Goal: Transaction & Acquisition: Obtain resource

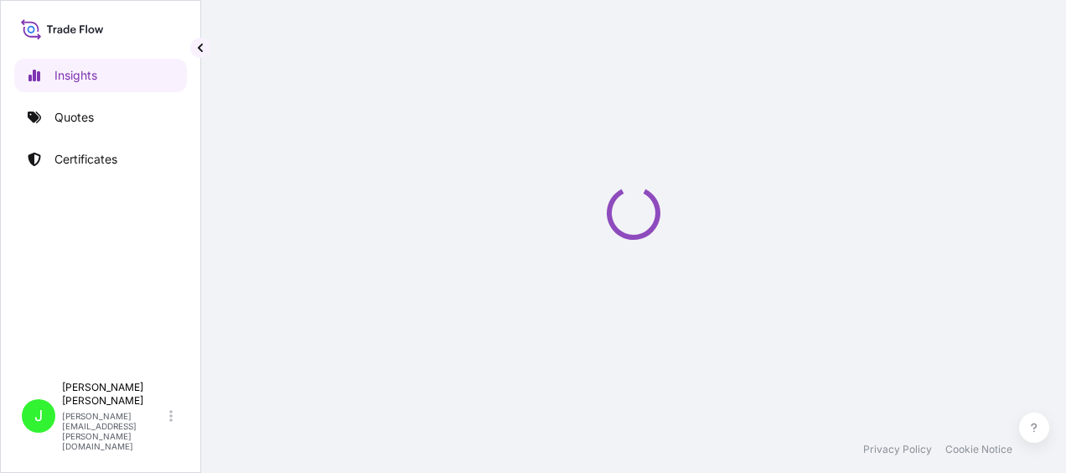
select select "2025"
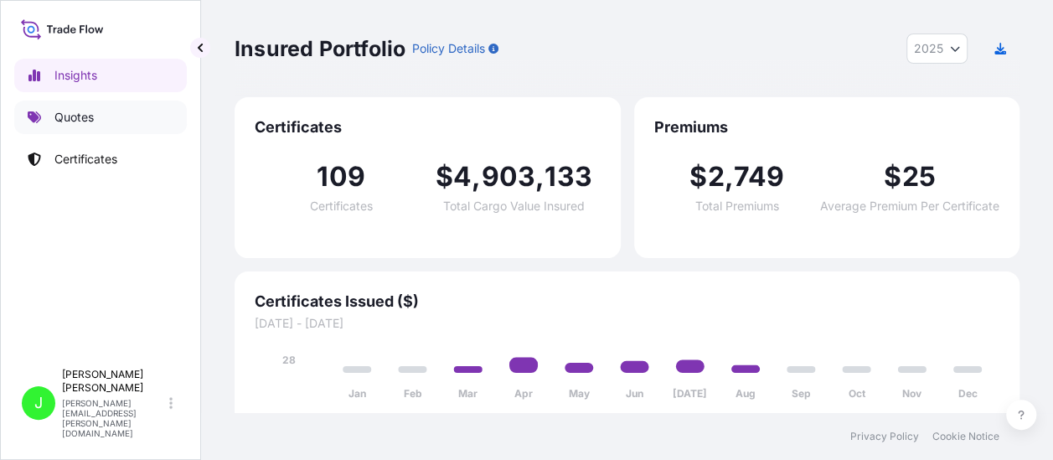
click at [74, 112] on p "Quotes" at bounding box center [73, 117] width 39 height 17
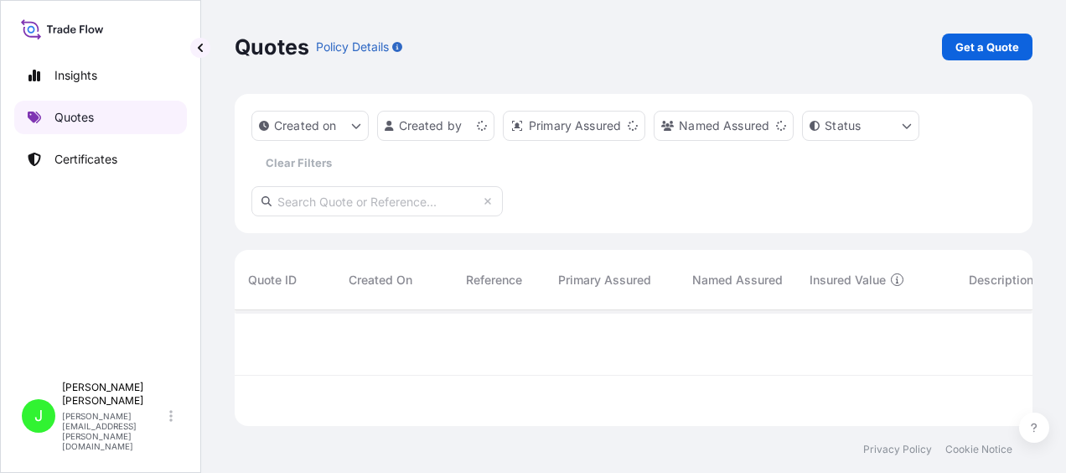
scroll to position [112, 784]
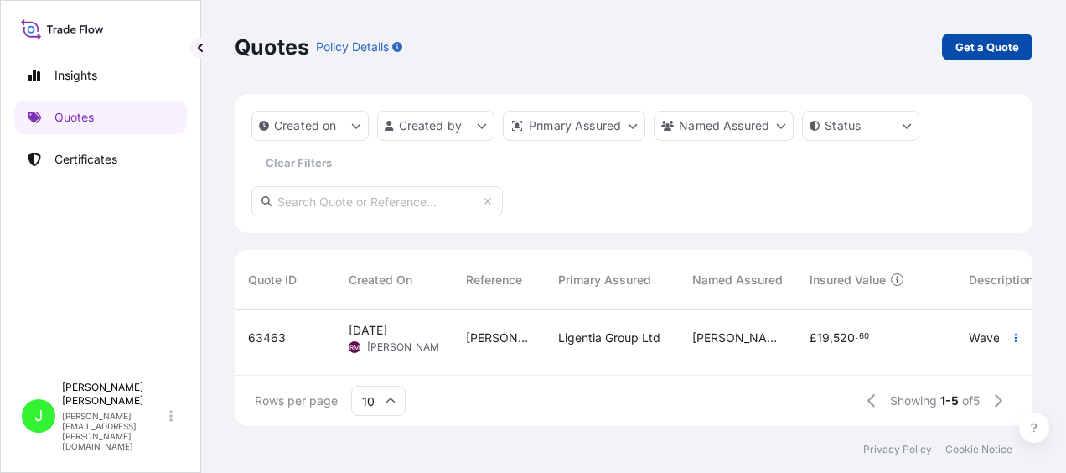
click at [962, 45] on p "Get a Quote" at bounding box center [987, 47] width 64 height 17
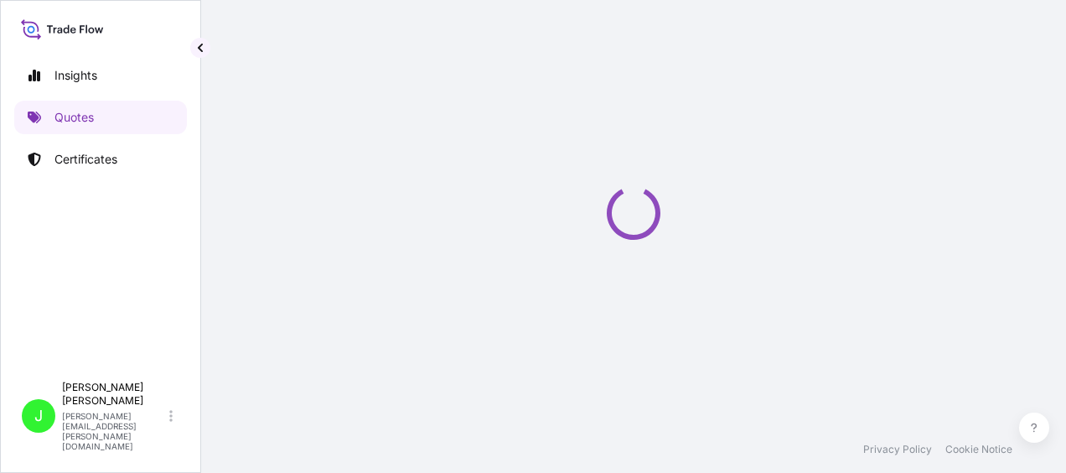
scroll to position [27, 0]
select select "Road / [GEOGRAPHIC_DATA]"
select select "Sea"
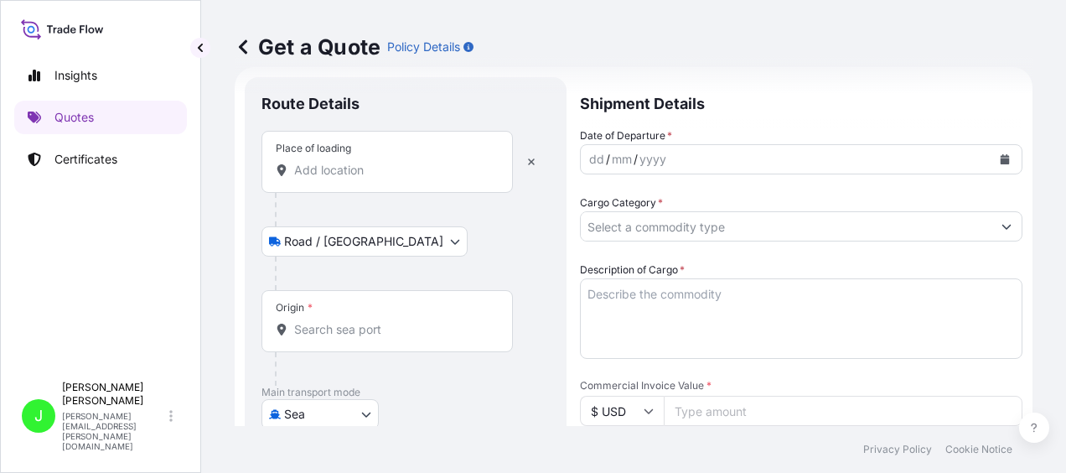
click at [342, 169] on input "Place of loading" at bounding box center [393, 170] width 198 height 17
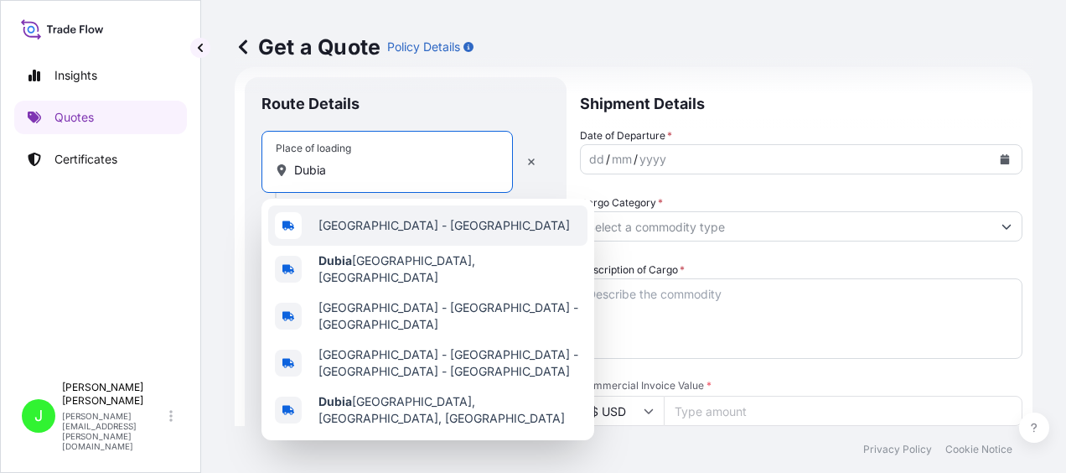
click at [374, 218] on span "[GEOGRAPHIC_DATA] - [GEOGRAPHIC_DATA]" at bounding box center [443, 225] width 251 height 17
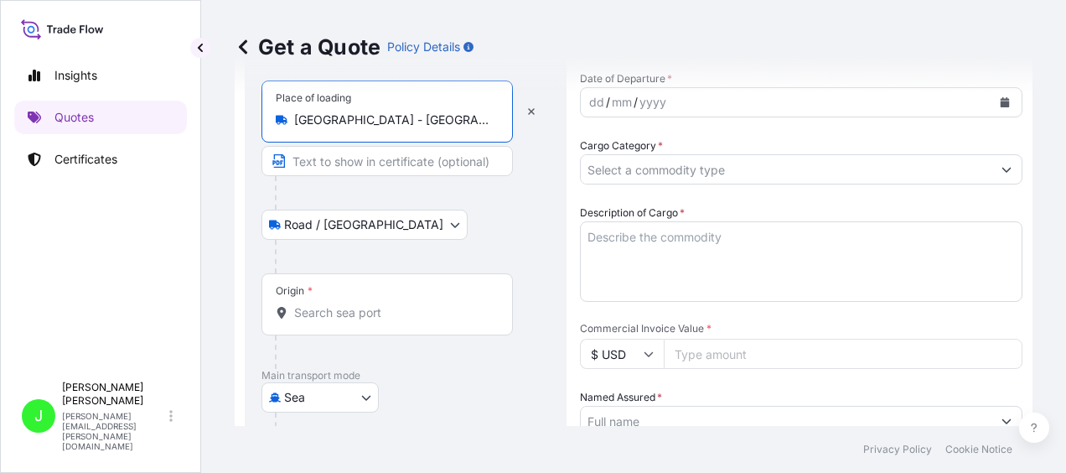
scroll to position [111, 0]
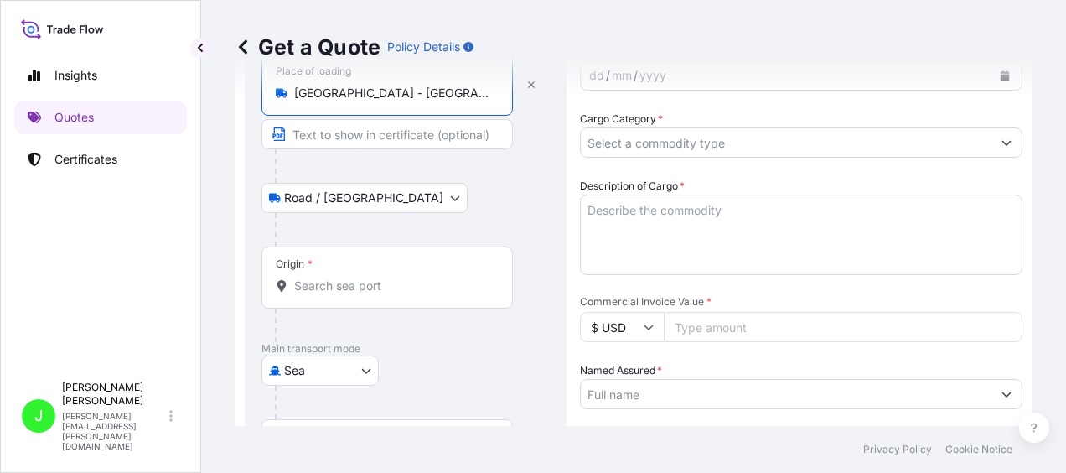
type input "[GEOGRAPHIC_DATA] - [GEOGRAPHIC_DATA]"
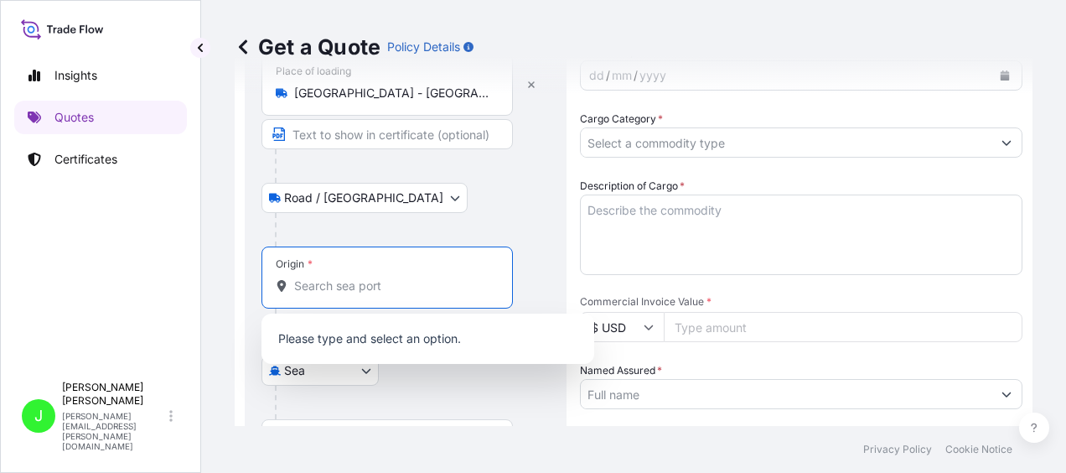
click at [350, 283] on input "Origin *" at bounding box center [393, 285] width 198 height 17
click at [483, 194] on div "Road / [GEOGRAPHIC_DATA] / Inland" at bounding box center [405, 198] width 288 height 30
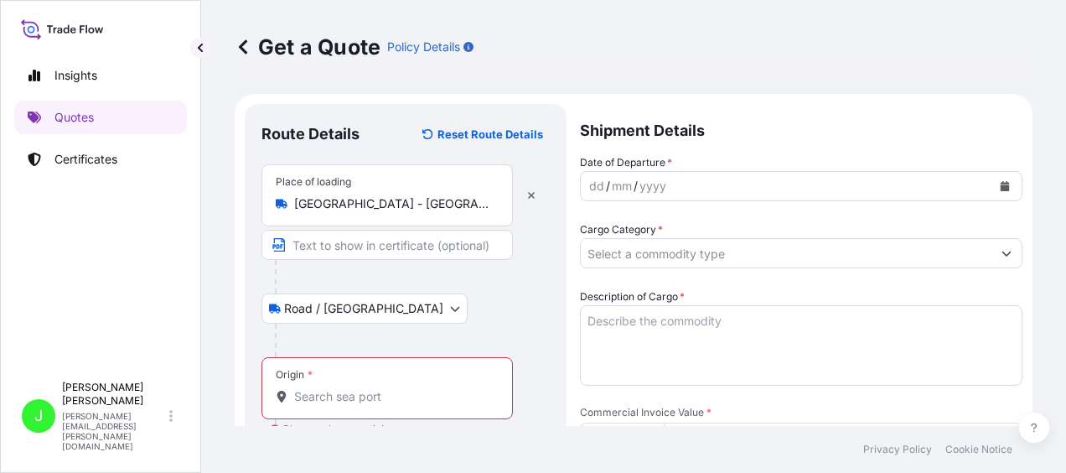
scroll to position [84, 0]
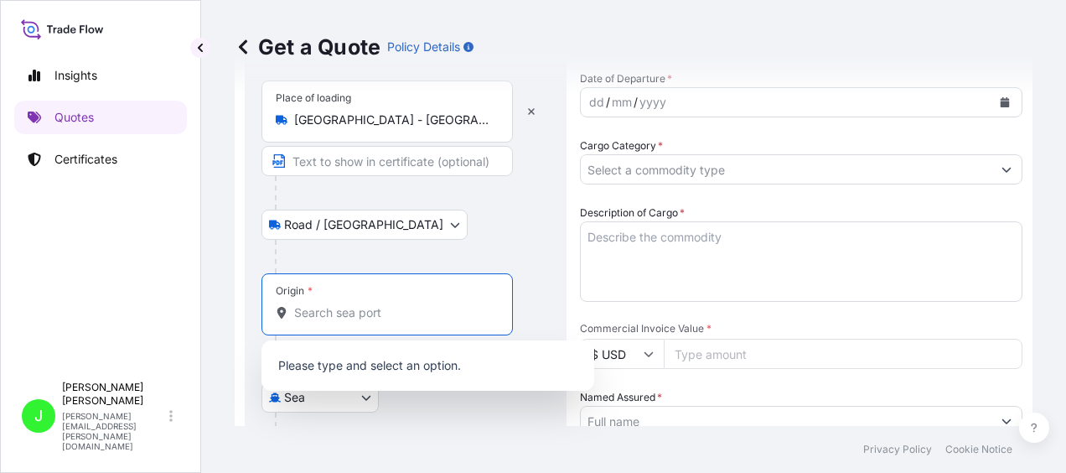
click at [380, 304] on input "Origin * Please select an origin" at bounding box center [393, 312] width 198 height 17
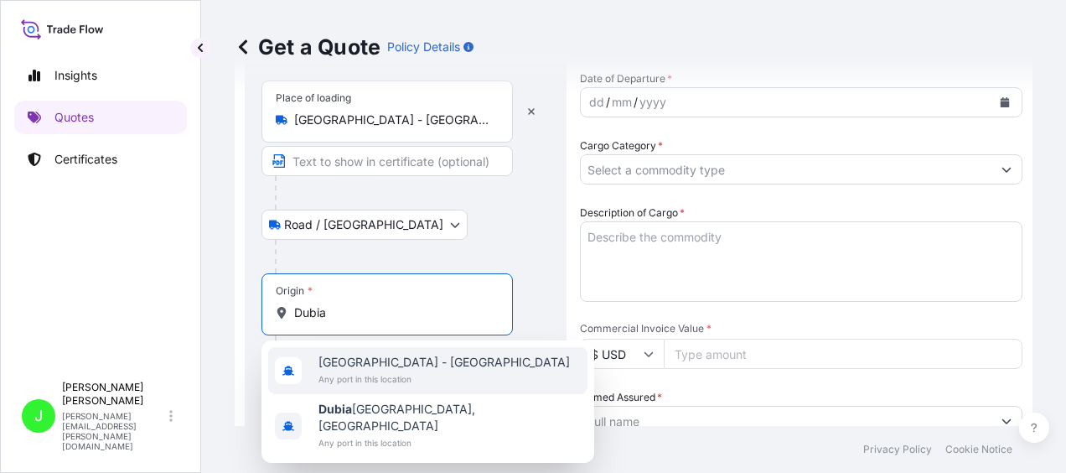
click at [377, 375] on span "Any port in this location" at bounding box center [443, 378] width 251 height 17
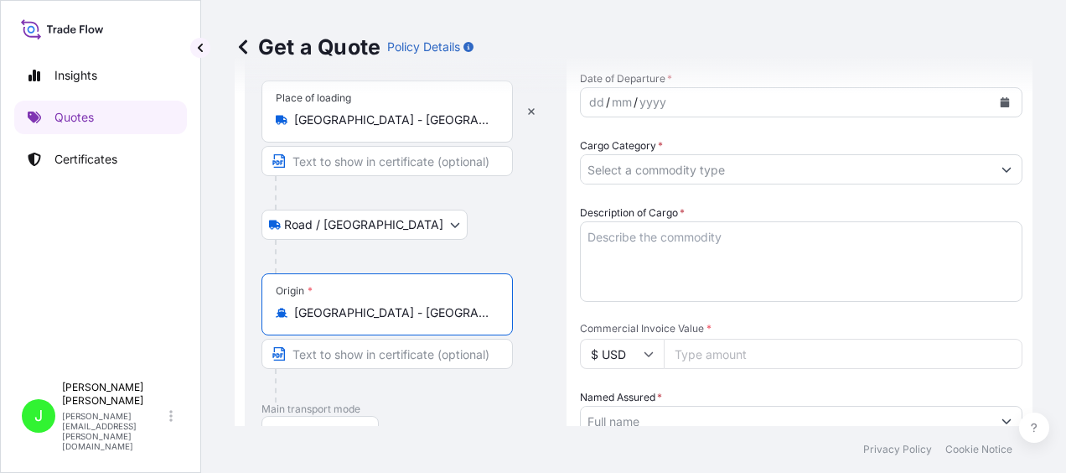
scroll to position [168, 0]
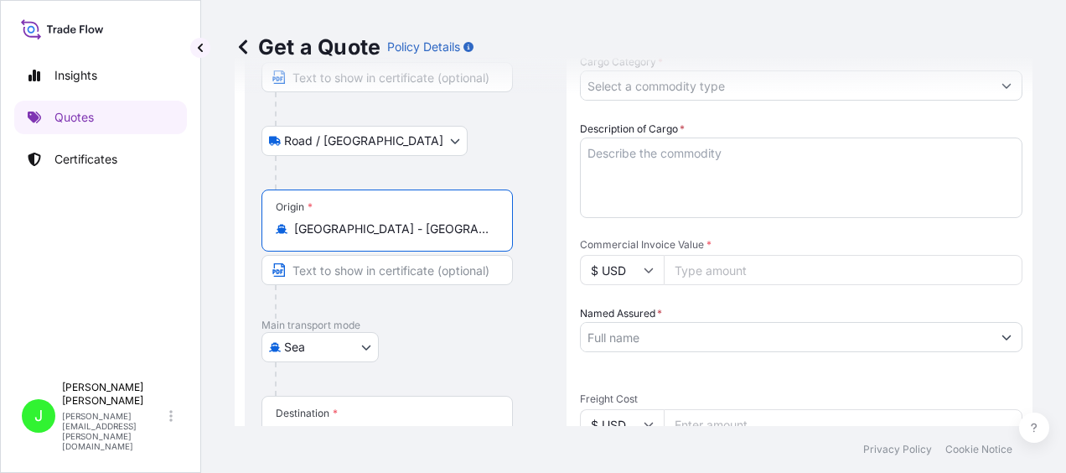
type input "[GEOGRAPHIC_DATA] - [GEOGRAPHIC_DATA]"
click at [369, 339] on body "2 options available. Insights Quotes Certificates [PERSON_NAME] [PERSON_NAME][E…" at bounding box center [533, 236] width 1066 height 473
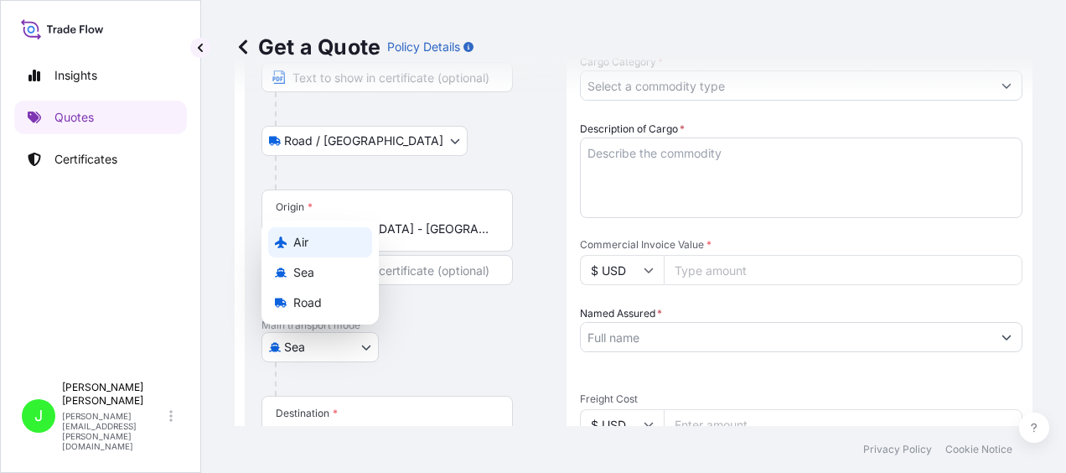
click at [320, 246] on div "Air" at bounding box center [320, 242] width 104 height 30
select select "Air"
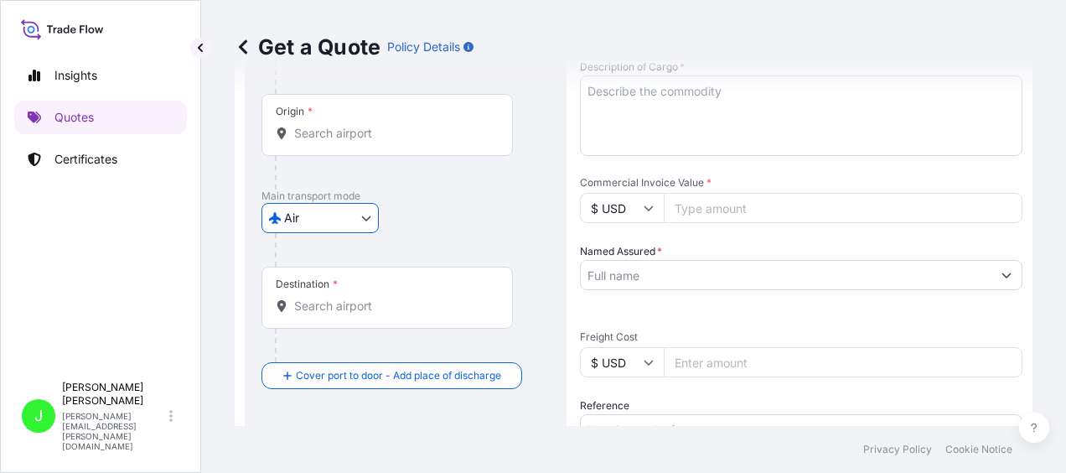
scroll to position [251, 0]
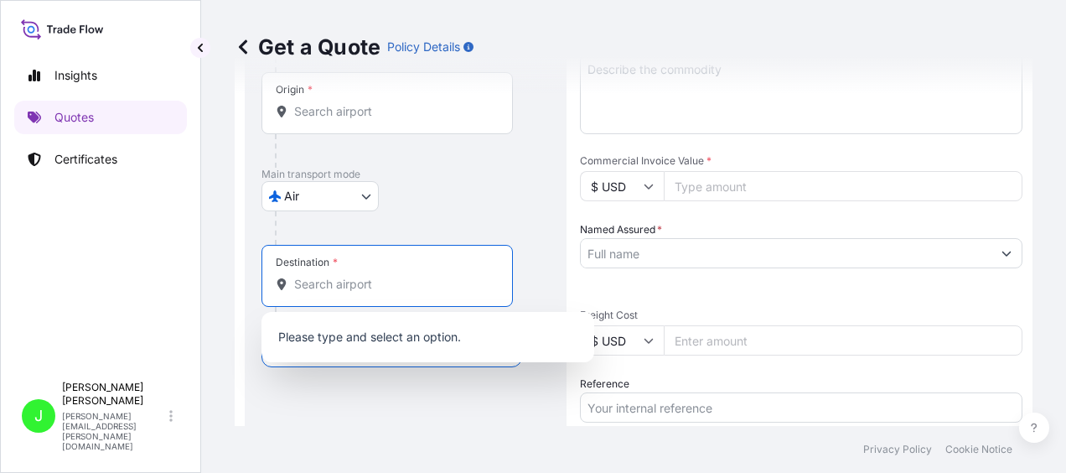
click at [350, 286] on input "Destination *" at bounding box center [393, 284] width 198 height 17
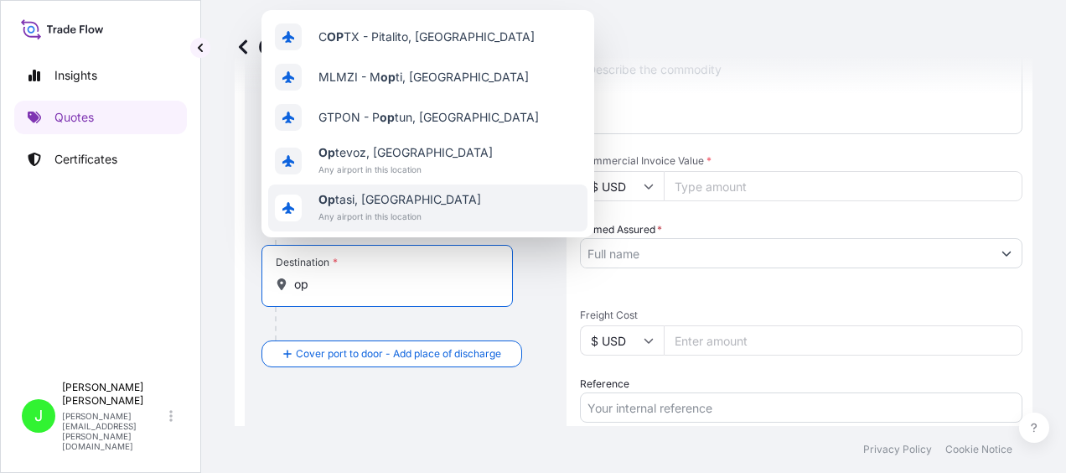
type input "o"
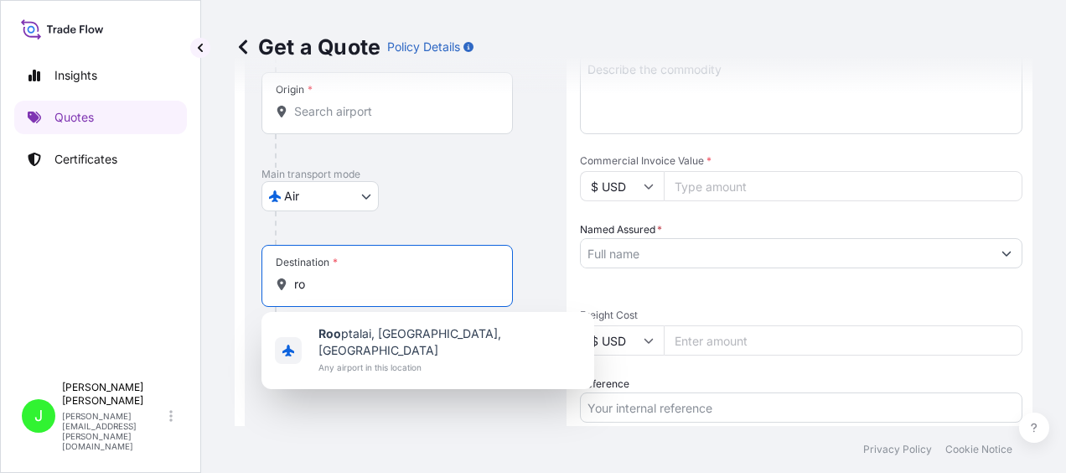
type input "r"
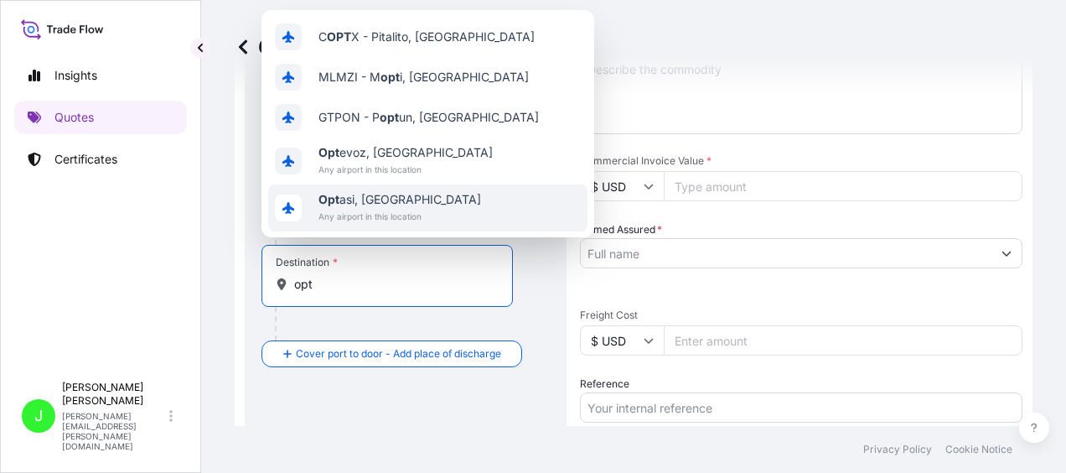
click at [342, 215] on span "Any airport in this location" at bounding box center [399, 216] width 163 height 17
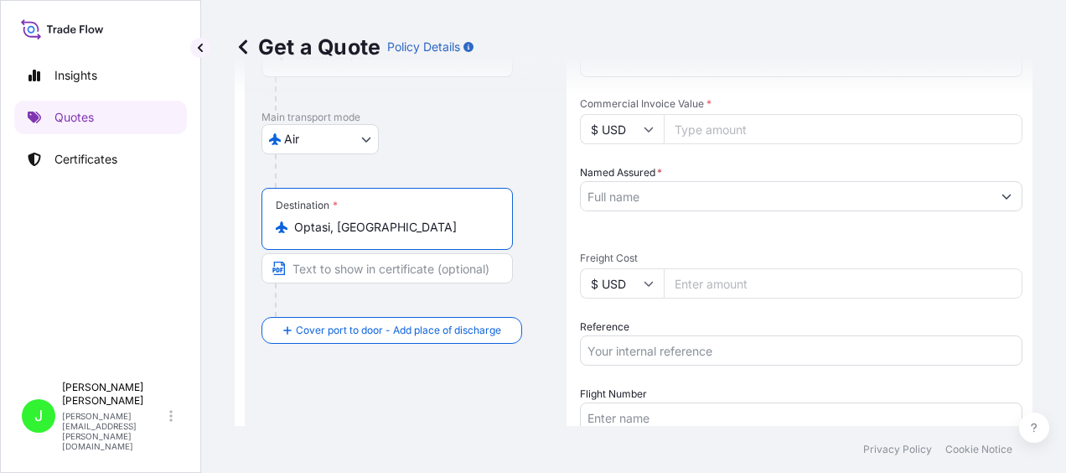
scroll to position [335, 0]
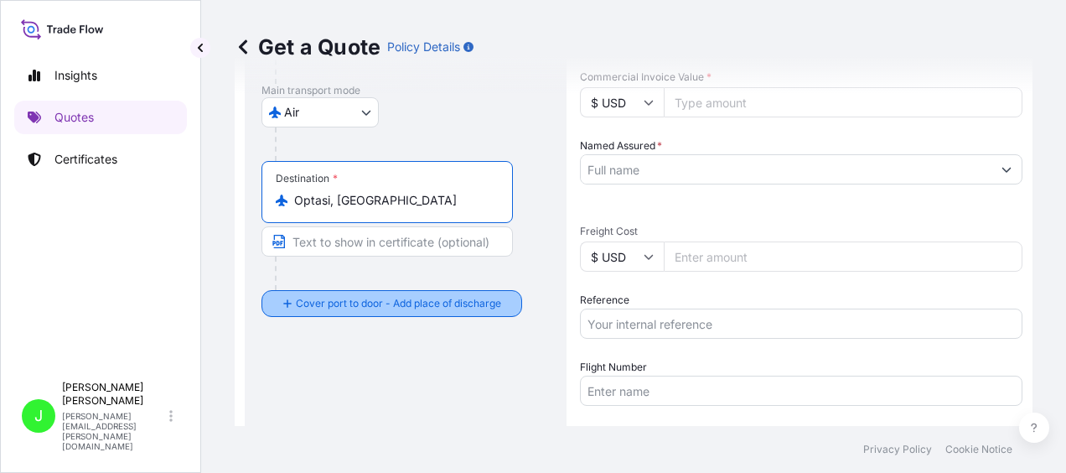
type input "Optasi, [GEOGRAPHIC_DATA]"
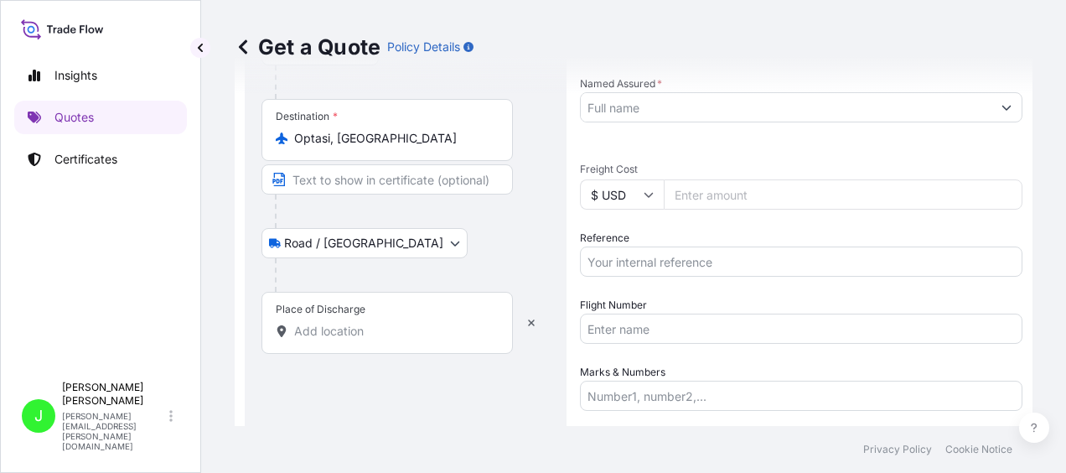
scroll to position [419, 0]
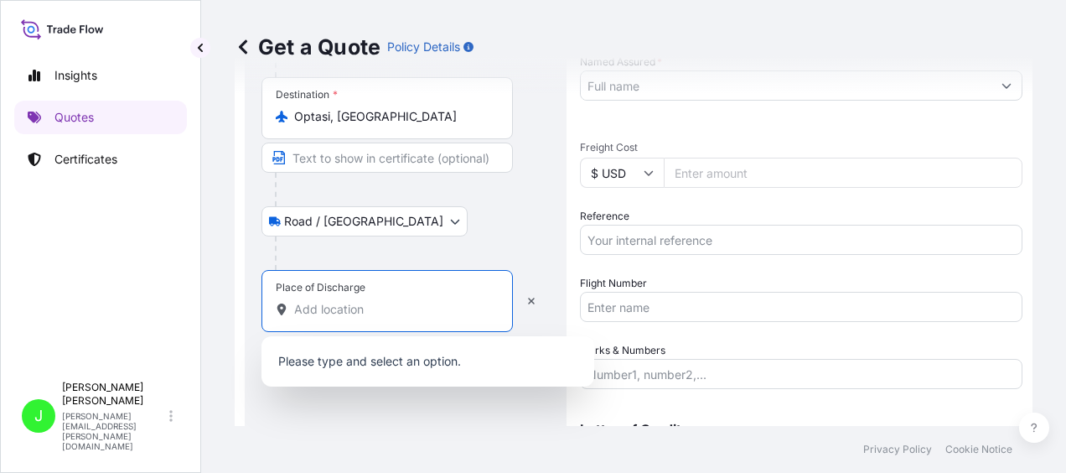
click at [374, 305] on input "Place of Discharge" at bounding box center [393, 309] width 198 height 17
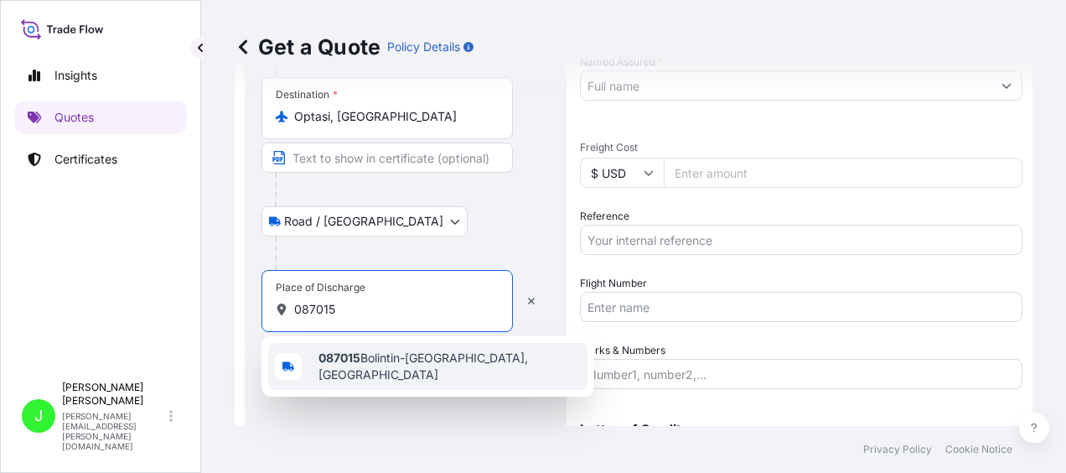
click at [367, 355] on span "087015 [GEOGRAPHIC_DATA], [GEOGRAPHIC_DATA]" at bounding box center [449, 366] width 262 height 34
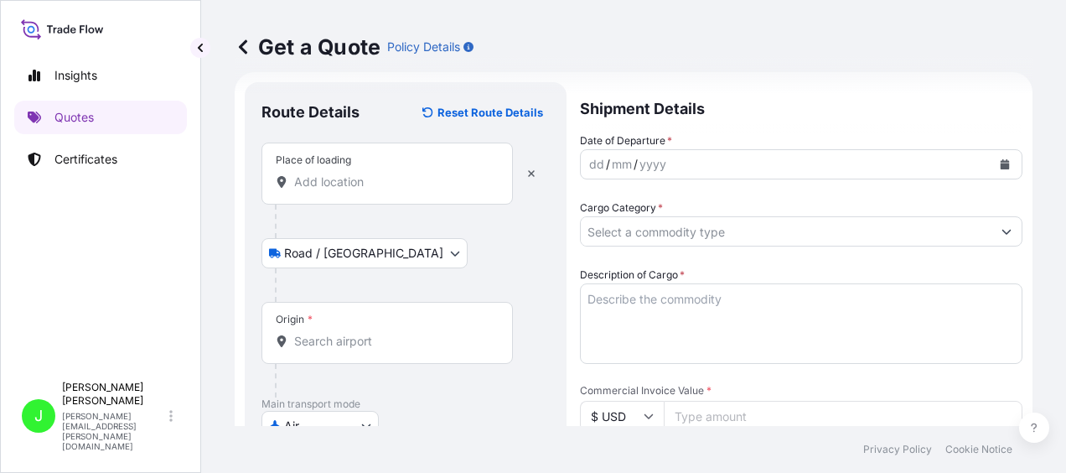
scroll to position [0, 0]
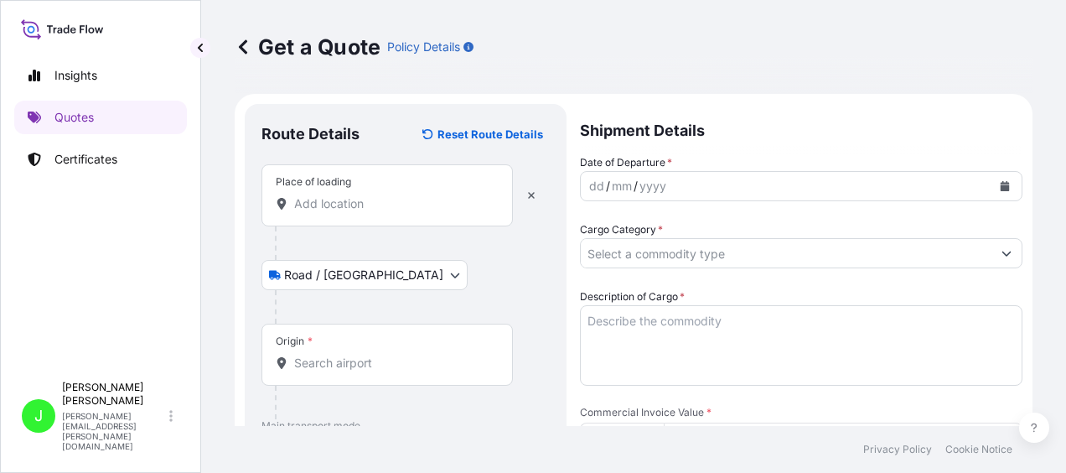
type input "087015 [GEOGRAPHIC_DATA], [GEOGRAPHIC_DATA]"
click at [1001, 184] on icon "Calendar" at bounding box center [1005, 186] width 9 height 10
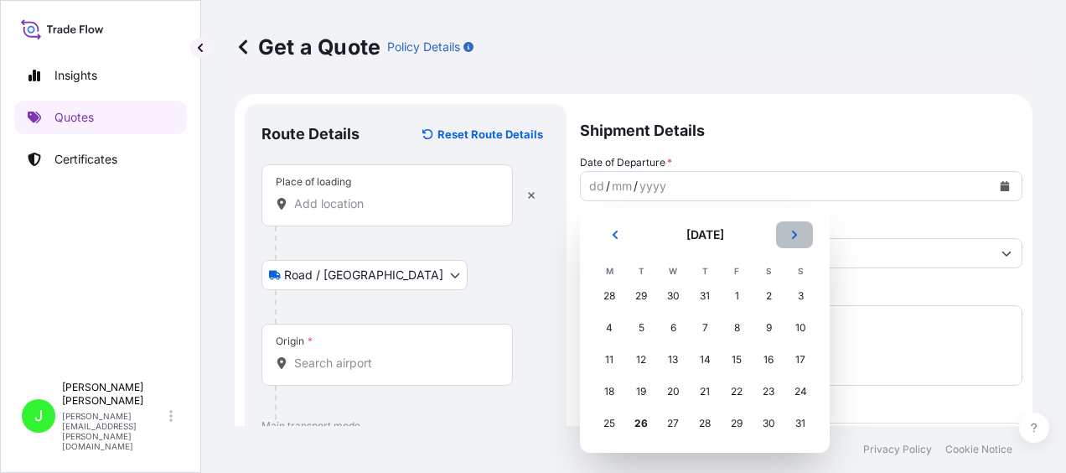
click at [799, 233] on button "Next" at bounding box center [794, 234] width 37 height 27
click at [614, 291] on div "1" at bounding box center [609, 296] width 30 height 30
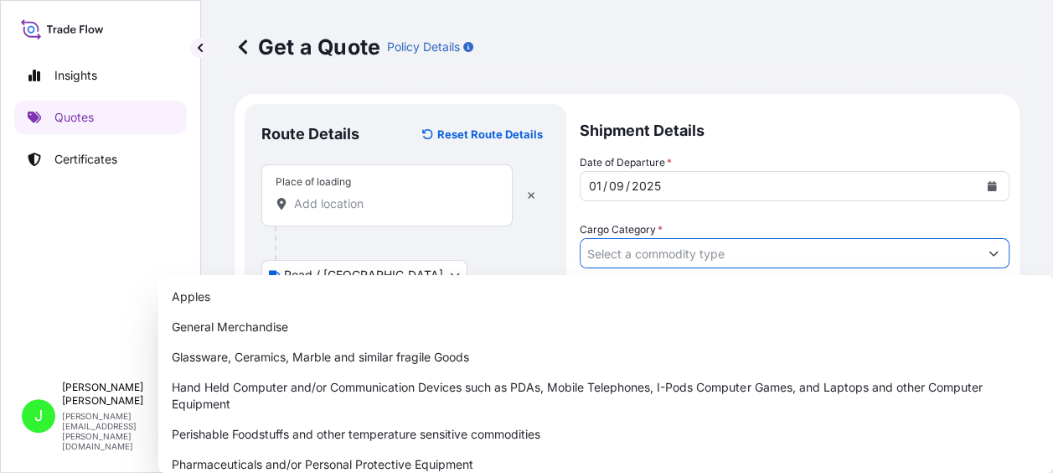
click at [637, 261] on input "Cargo Category *" at bounding box center [780, 253] width 398 height 30
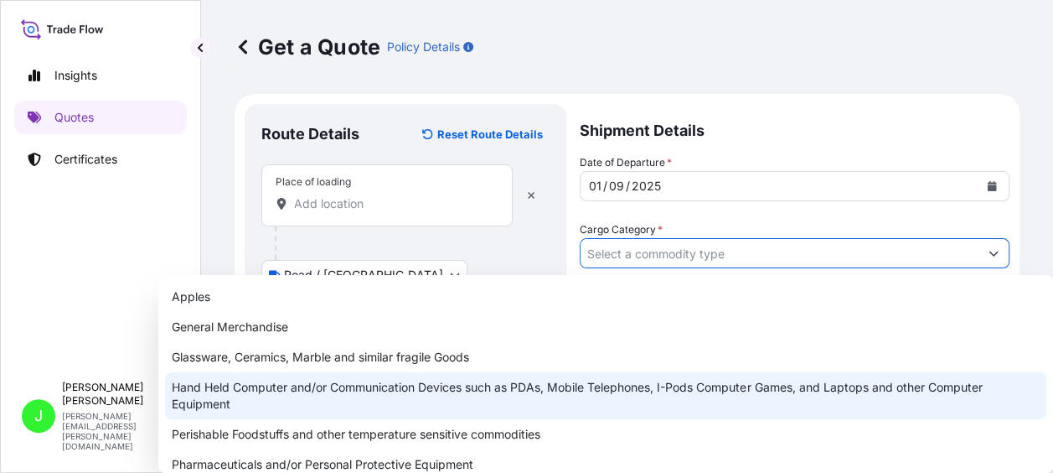
click at [221, 389] on div "Hand Held Computer and/or Communication Devices such as PDAs, Mobile Telephones…" at bounding box center [606, 395] width 882 height 47
type input "Hand Held Computer and/or Communication Devices such as PDAs, Mobile Telephones…"
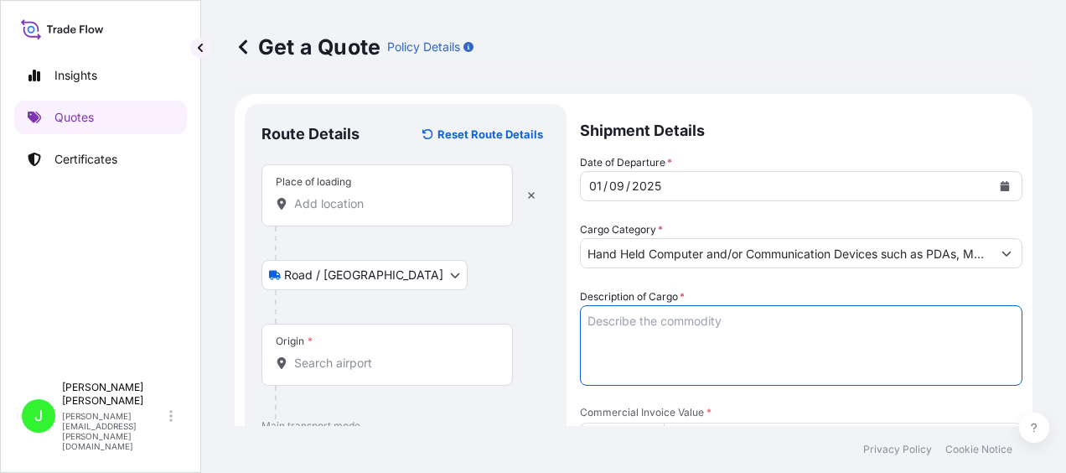
click at [630, 321] on textarea "Description of Cargo *" at bounding box center [801, 345] width 442 height 80
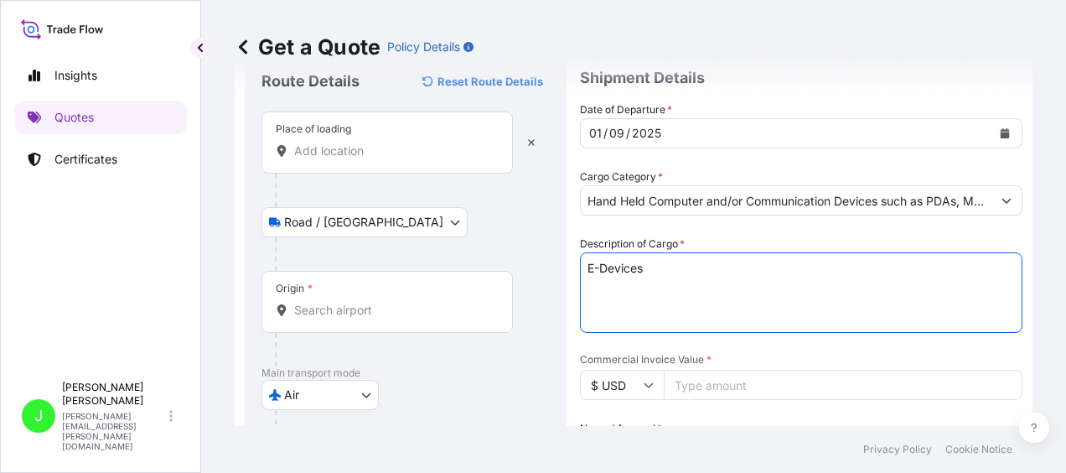
scroll to position [168, 0]
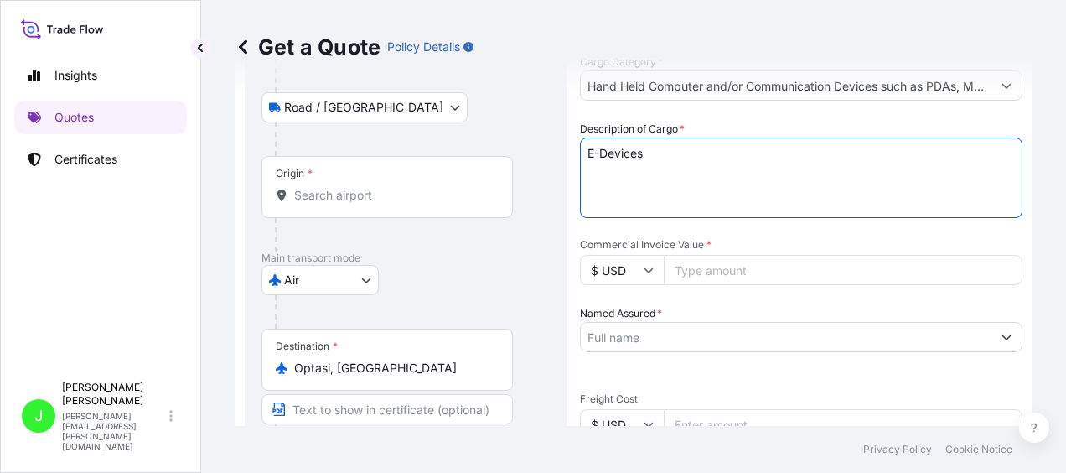
type textarea "E-Devices"
click at [699, 270] on input "Commercial Invoice Value *" at bounding box center [843, 270] width 359 height 30
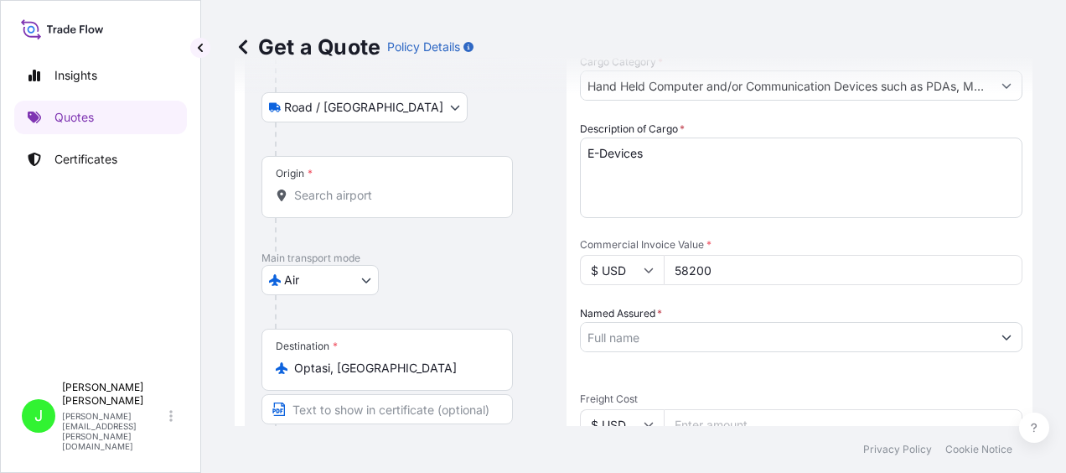
type input "58200"
click at [654, 334] on input "Named Assured *" at bounding box center [780, 337] width 398 height 30
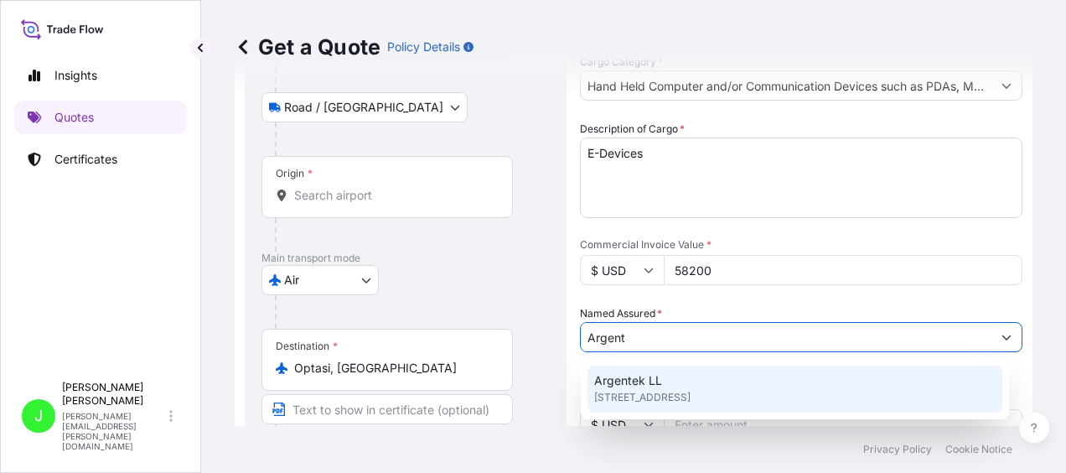
click at [633, 383] on span "Argentek LL" at bounding box center [628, 380] width 68 height 17
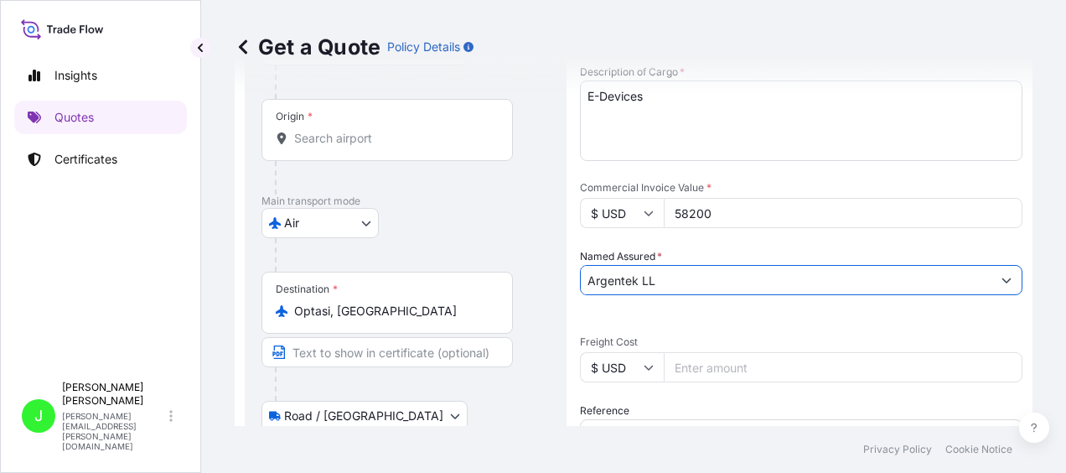
scroll to position [251, 0]
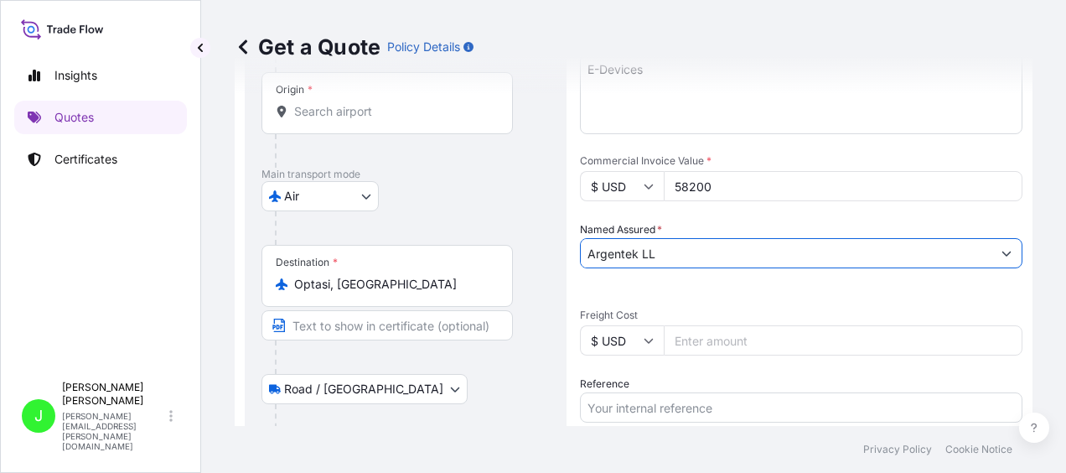
type input "Argentek LL"
click at [645, 345] on input "$ USD" at bounding box center [622, 340] width 84 height 30
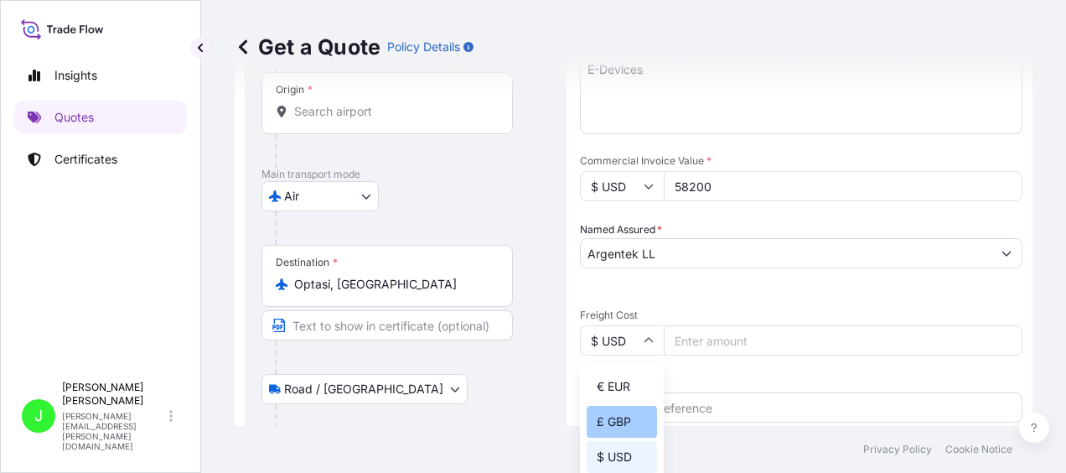
click at [628, 423] on div "£ GBP" at bounding box center [622, 422] width 70 height 32
type input "£ GBP"
click at [711, 337] on input "Freight Cost" at bounding box center [843, 340] width 359 height 30
type input "1213.55"
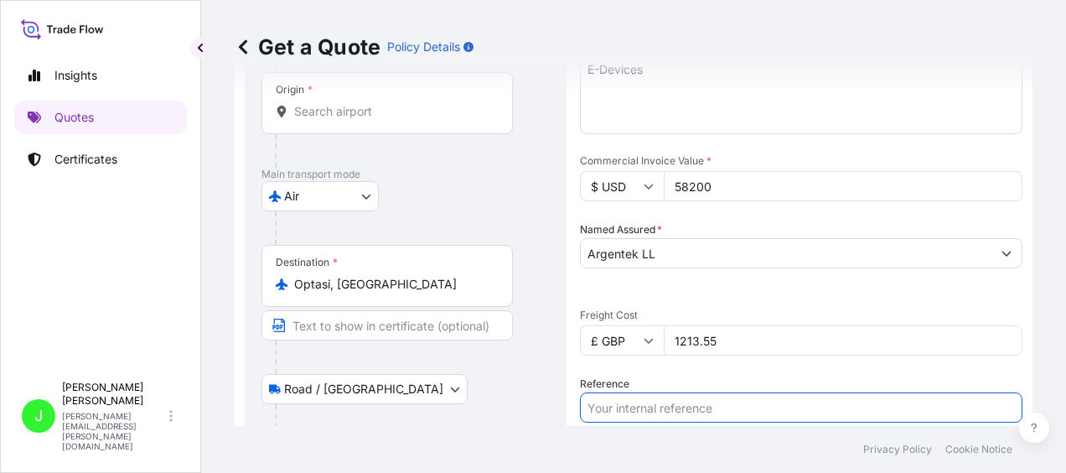
click at [641, 401] on input "Reference" at bounding box center [801, 407] width 442 height 30
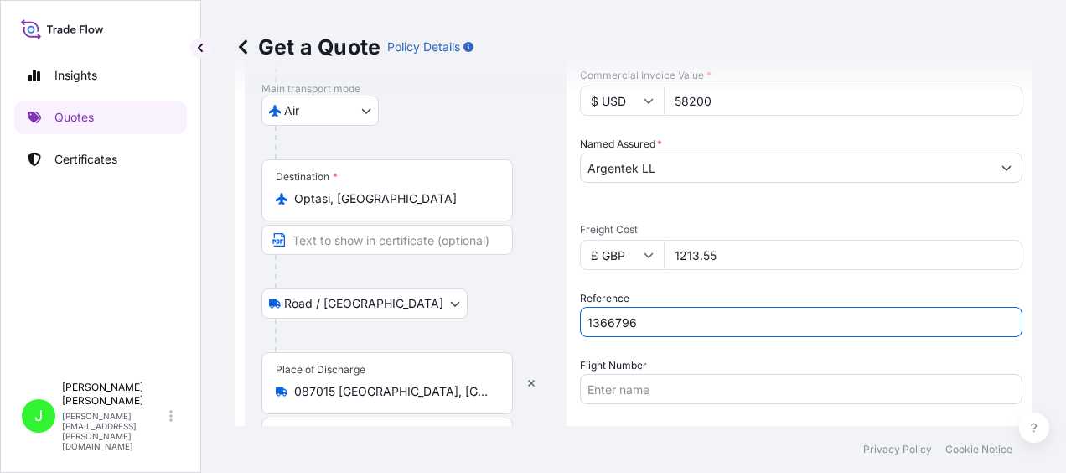
scroll to position [503, 0]
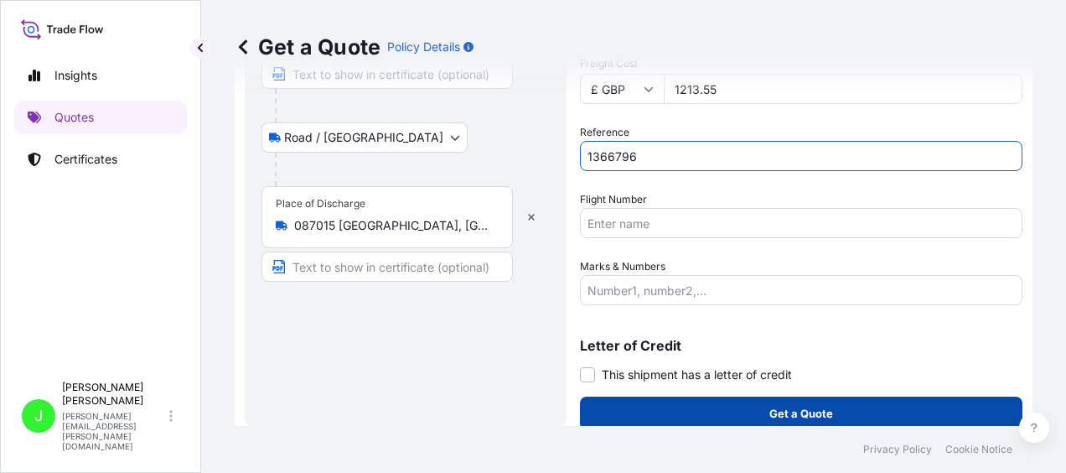
type input "1366796"
click at [680, 411] on button "Get a Quote" at bounding box center [801, 413] width 442 height 34
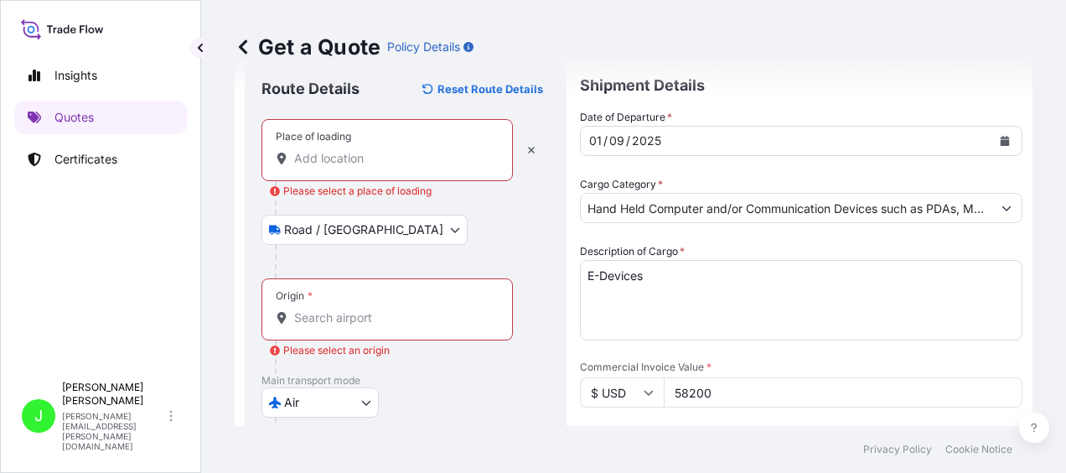
scroll to position [0, 0]
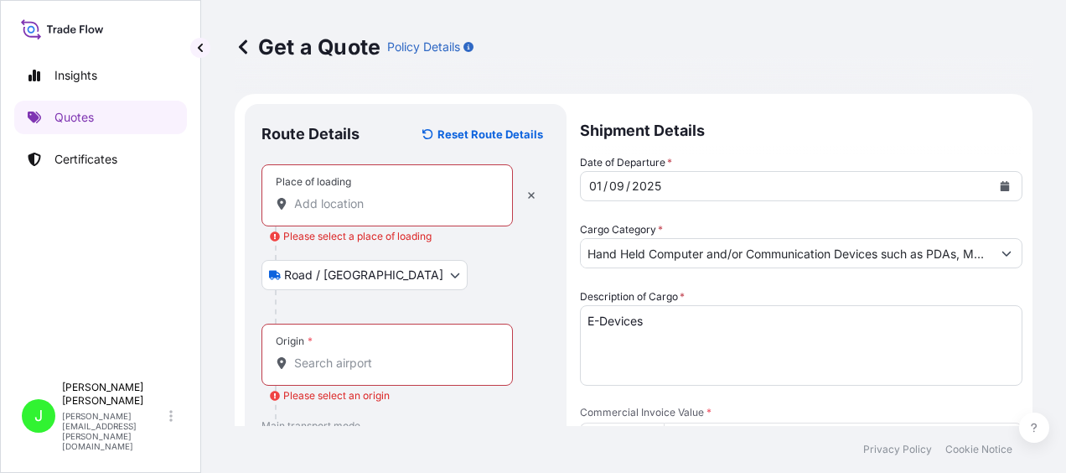
click at [325, 190] on div "Place of loading" at bounding box center [386, 195] width 251 height 62
click at [325, 195] on input "Place of loading Please select a place of loading" at bounding box center [393, 203] width 198 height 17
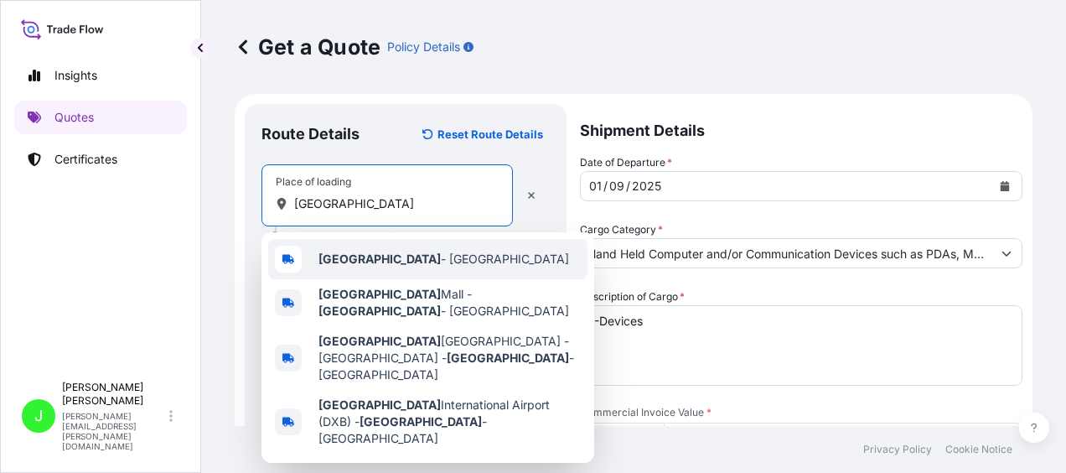
click at [376, 256] on span "[GEOGRAPHIC_DATA] - [GEOGRAPHIC_DATA]" at bounding box center [443, 259] width 251 height 17
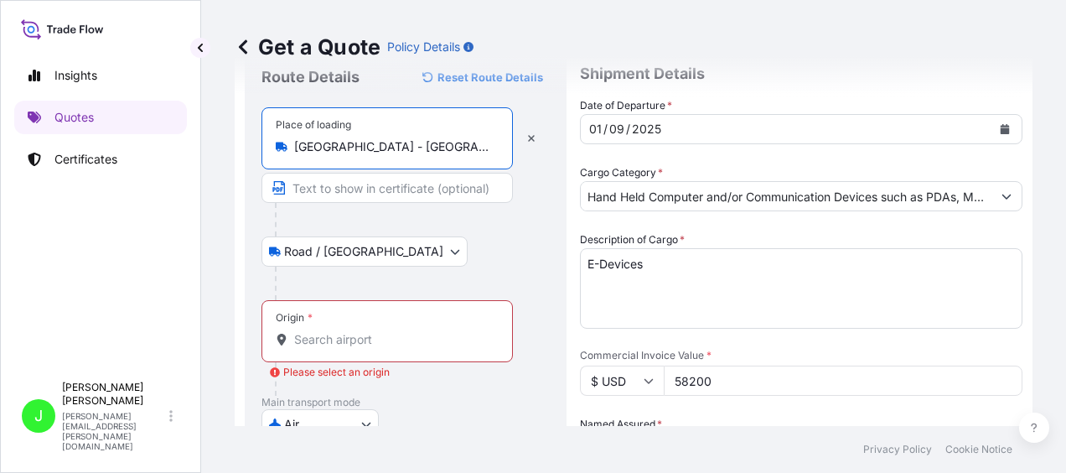
scroll to position [84, 0]
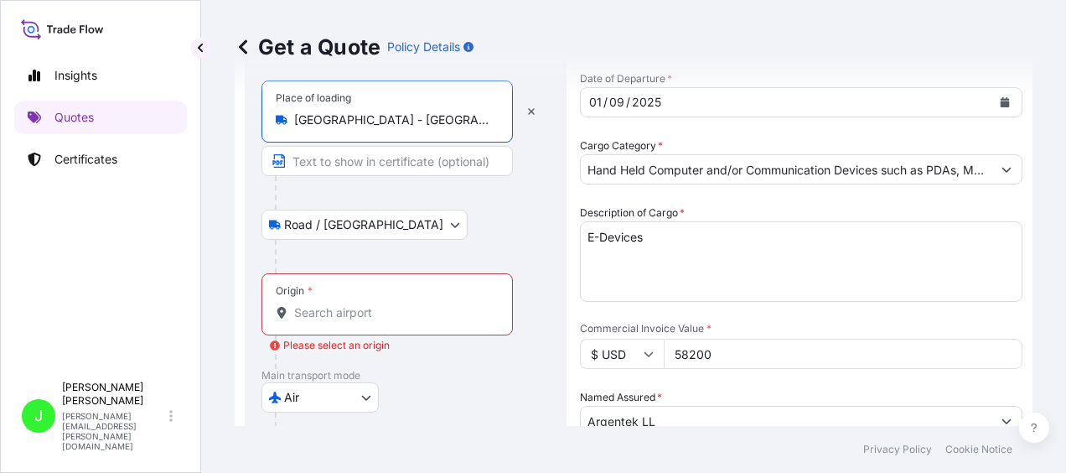
type input "[GEOGRAPHIC_DATA] - [GEOGRAPHIC_DATA]"
click at [366, 308] on input "Origin * Please select an origin" at bounding box center [393, 312] width 198 height 17
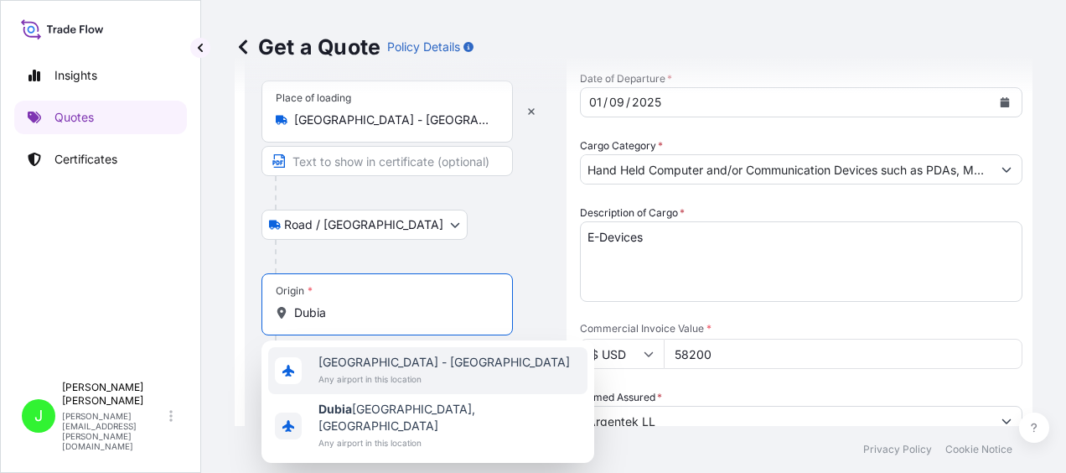
click at [382, 380] on span "Any airport in this location" at bounding box center [443, 378] width 251 height 17
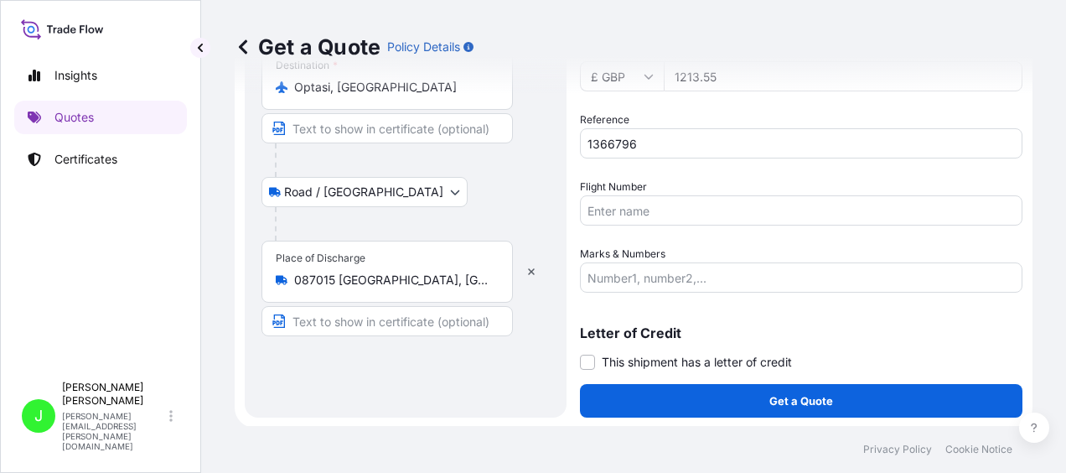
scroll to position [516, 0]
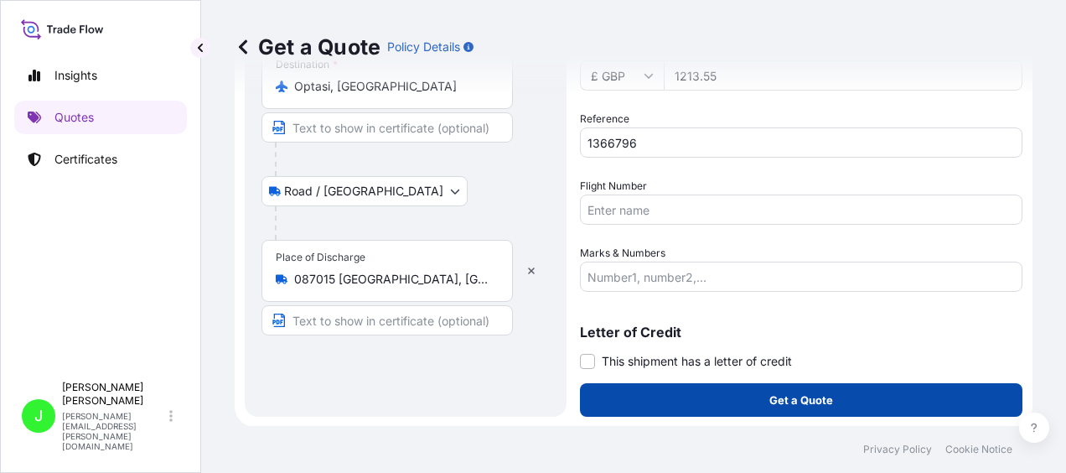
type input "[GEOGRAPHIC_DATA] - [GEOGRAPHIC_DATA]"
click at [776, 403] on p "Get a Quote" at bounding box center [801, 399] width 64 height 17
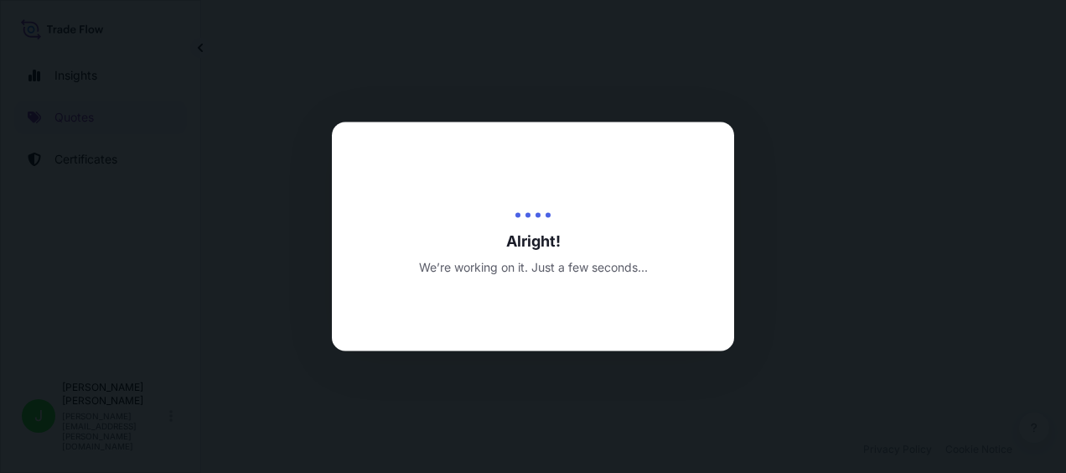
select select "Road / [GEOGRAPHIC_DATA]"
select select "Air"
select select "Road / [GEOGRAPHIC_DATA]"
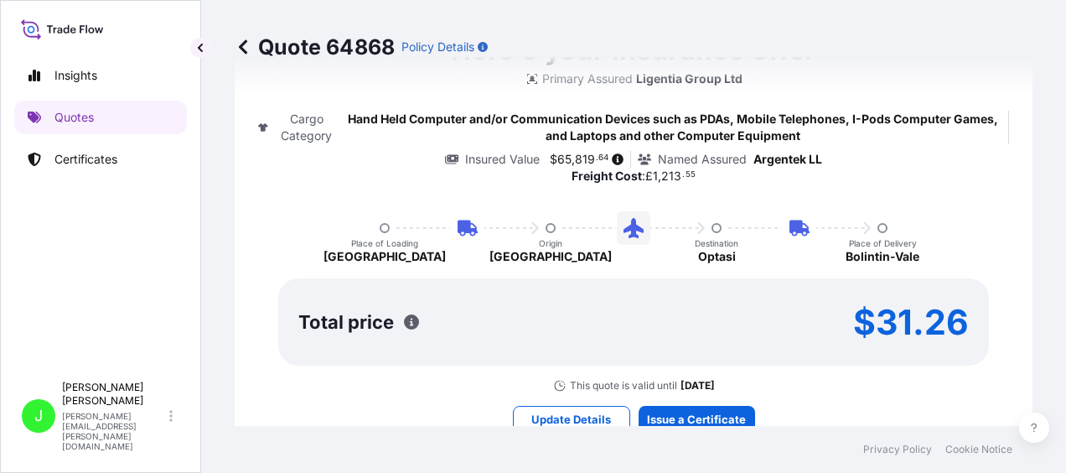
scroll to position [1210, 0]
